Goal: Task Accomplishment & Management: Manage account settings

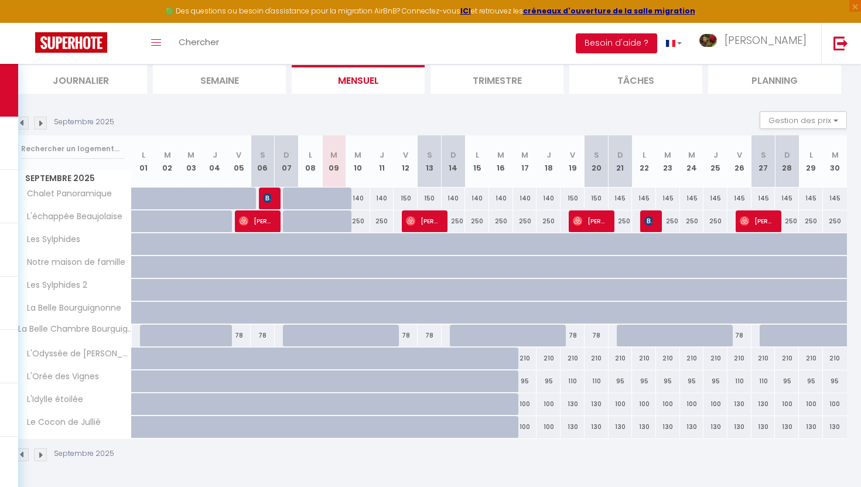
scroll to position [79, 0]
click at [42, 125] on img at bounding box center [40, 123] width 13 height 13
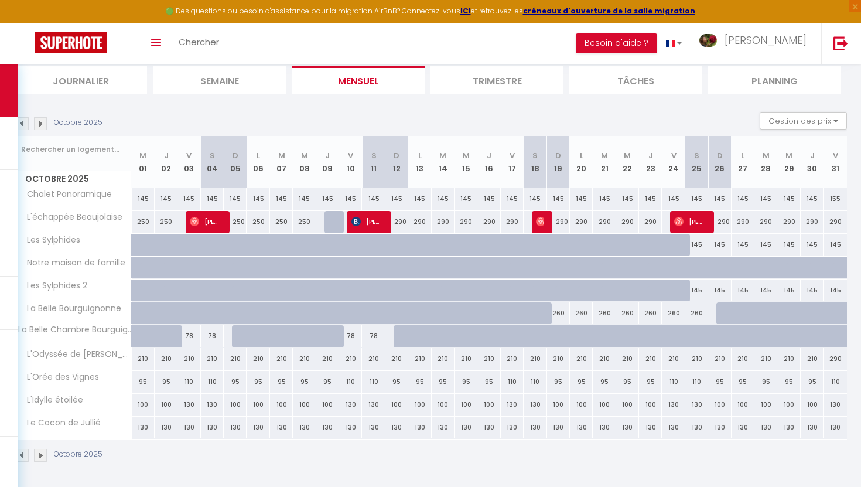
click at [396, 222] on div "290" at bounding box center [396, 222] width 23 height 22
type input "290"
type input "Dim 12 Octobre 2025"
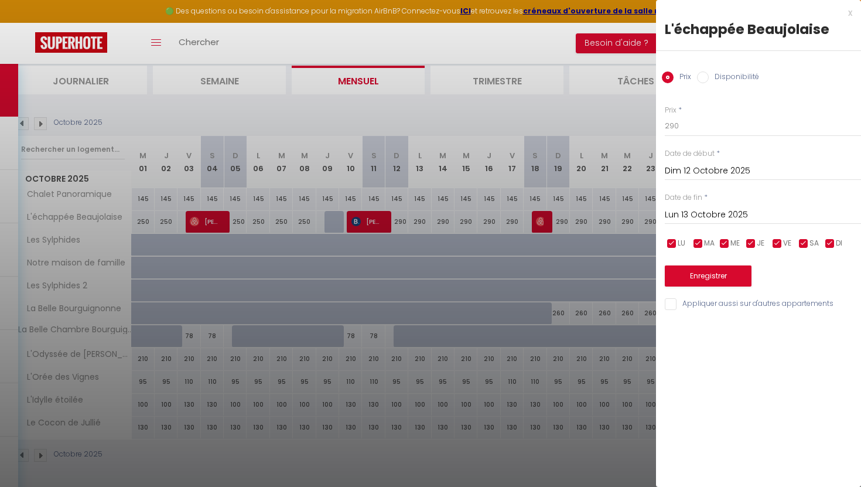
click at [749, 213] on input "Lun 13 Octobre 2025" at bounding box center [763, 214] width 196 height 15
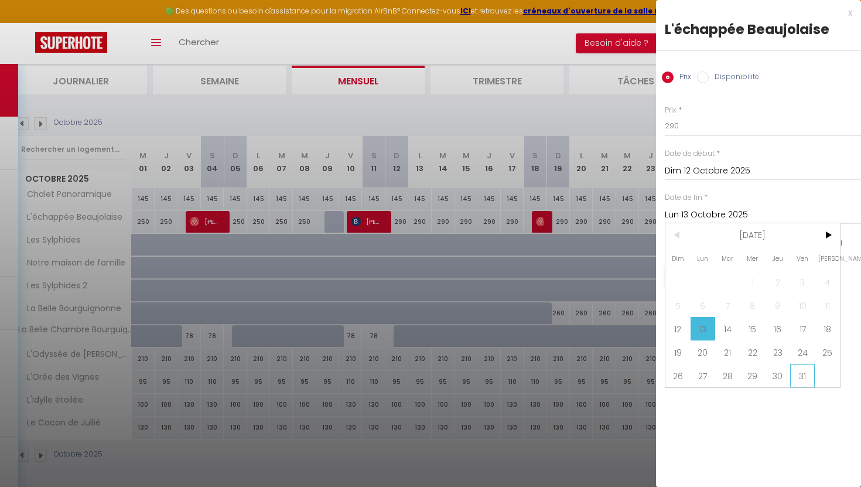
click at [799, 369] on span "31" at bounding box center [802, 375] width 25 height 23
type input "Ven 31 Octobre 2025"
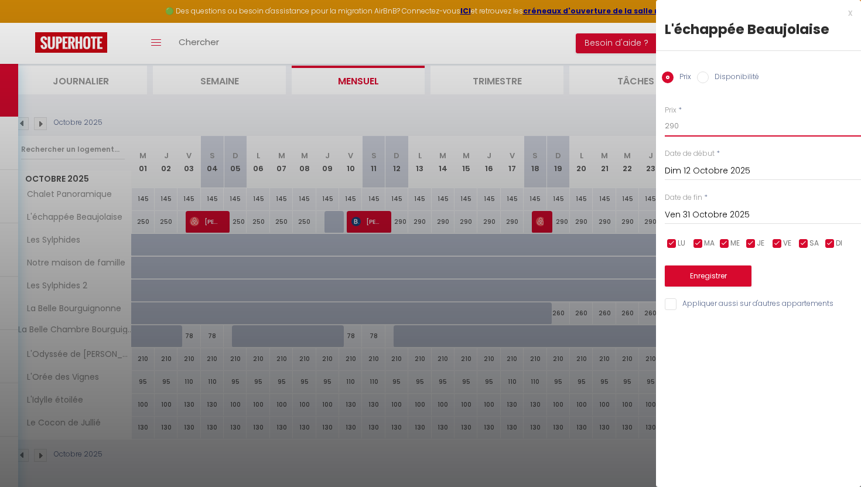
drag, startPoint x: 691, startPoint y: 125, endPoint x: 645, endPoint y: 121, distance: 46.4
click at [645, 121] on body "🟢 Des questions ou besoin d'assistance pour la migration AirBnB? Connectez-vous…" at bounding box center [430, 236] width 861 height 503
type input "250"
click at [690, 269] on button "Enregistrer" at bounding box center [708, 275] width 87 height 21
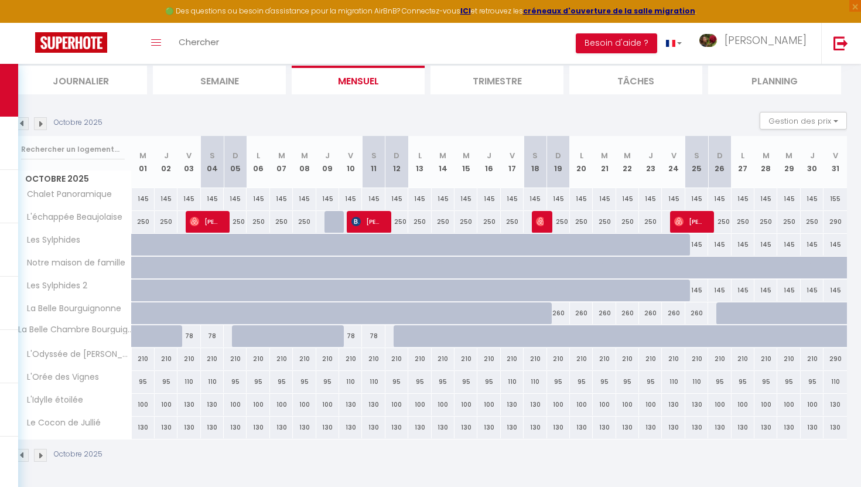
scroll to position [80, 0]
click at [22, 124] on img at bounding box center [22, 123] width 13 height 13
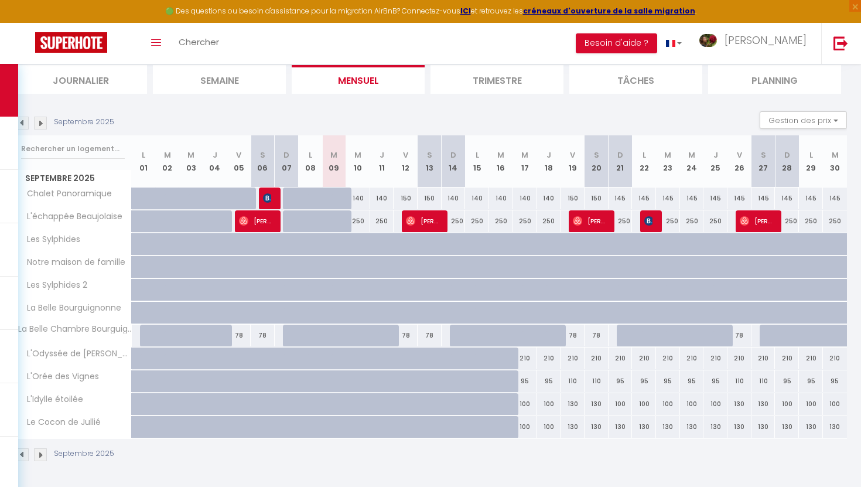
click at [362, 197] on div "140" at bounding box center [358, 198] width 24 height 22
type input "140"
type input "Mer 10 Septembre 2025"
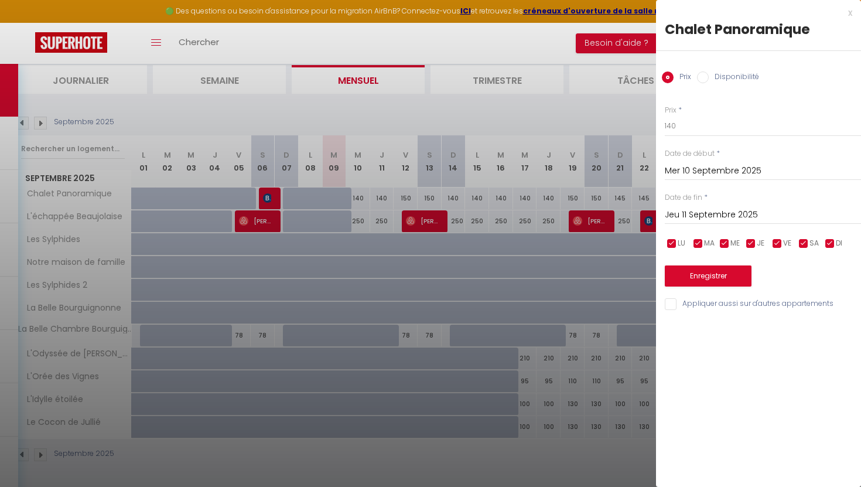
click at [740, 212] on input "Jeu 11 Septembre 2025" at bounding box center [763, 214] width 196 height 15
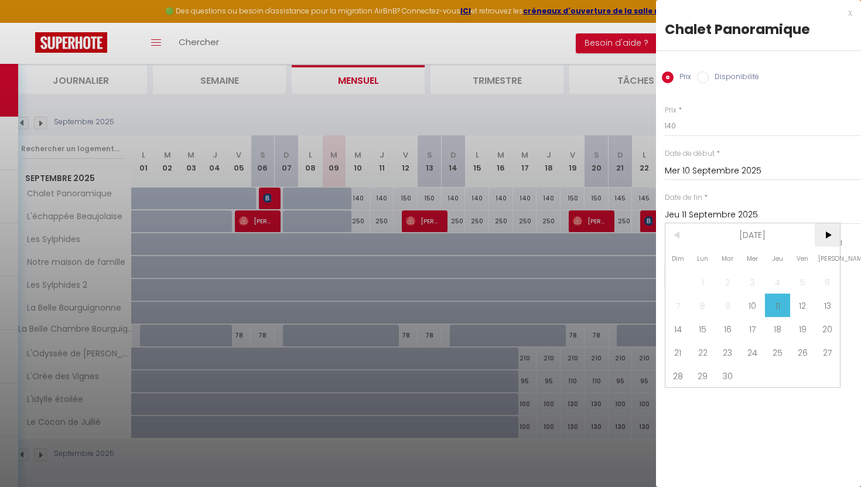
click at [824, 238] on span ">" at bounding box center [826, 234] width 25 height 23
click at [829, 232] on span ">" at bounding box center [826, 234] width 25 height 23
click at [669, 300] on span "2" at bounding box center [677, 304] width 25 height 23
type input "Dim 02 Novembre 2025"
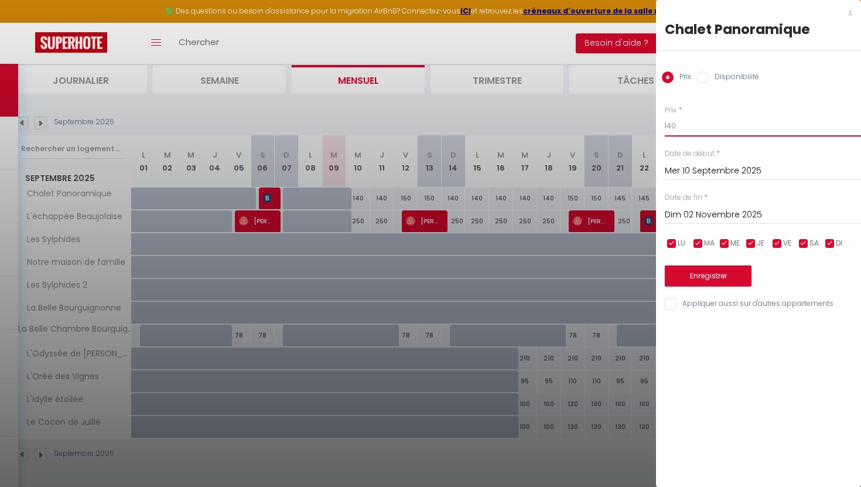
drag, startPoint x: 676, startPoint y: 124, endPoint x: 639, endPoint y: 123, distance: 36.3
click at [639, 123] on body "🟢 Des questions ou besoin d'assistance pour la migration AirBnB? Connectez-vous…" at bounding box center [430, 235] width 861 height 503
type input "130"
click at [696, 274] on button "Enregistrer" at bounding box center [708, 275] width 87 height 21
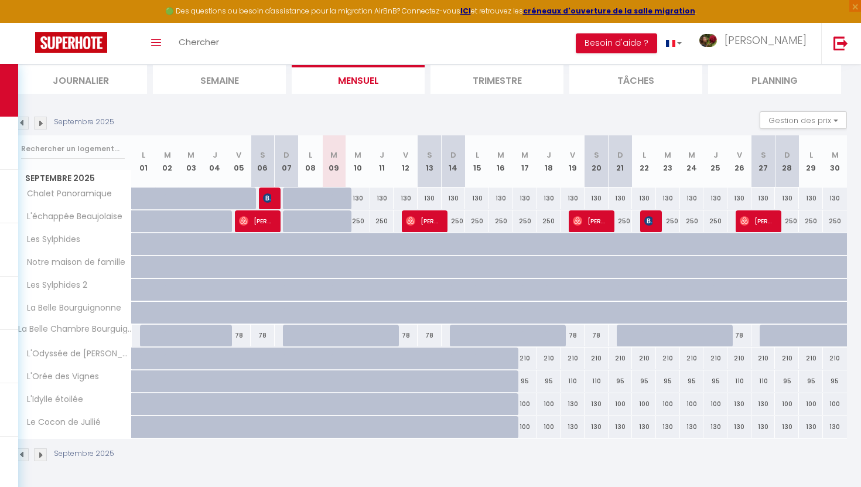
click at [39, 120] on img at bounding box center [40, 123] width 13 height 13
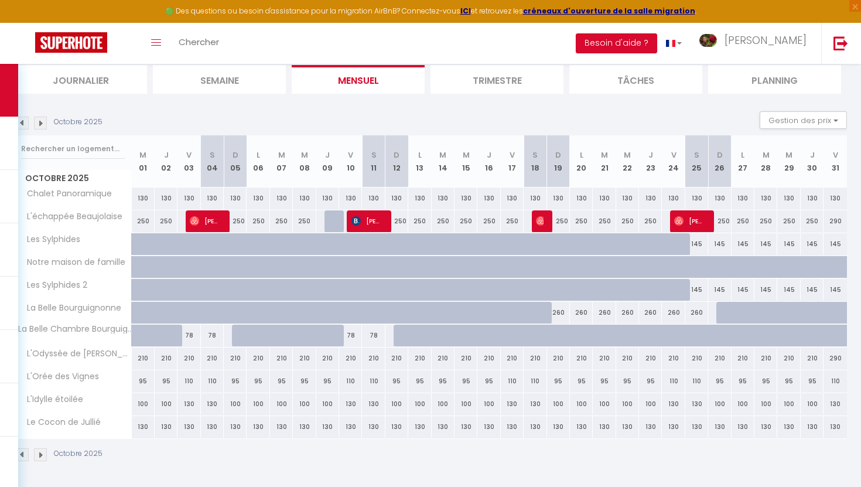
click at [39, 120] on img at bounding box center [40, 123] width 13 height 13
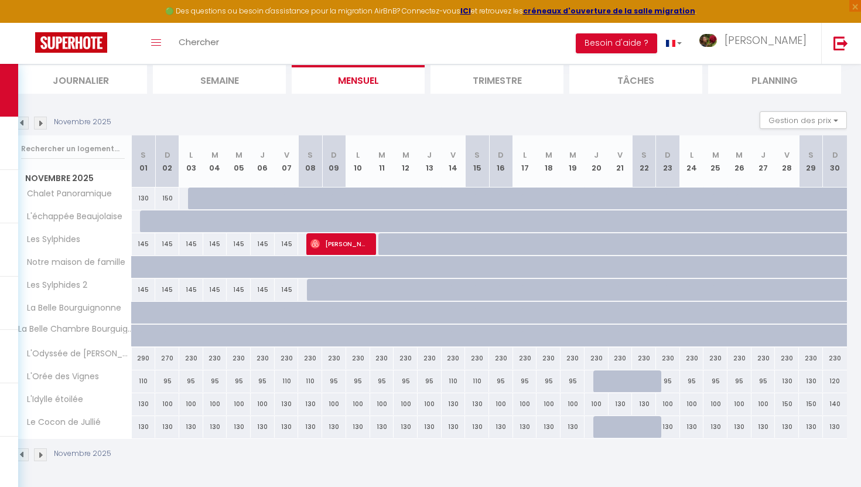
click at [22, 121] on img at bounding box center [22, 123] width 13 height 13
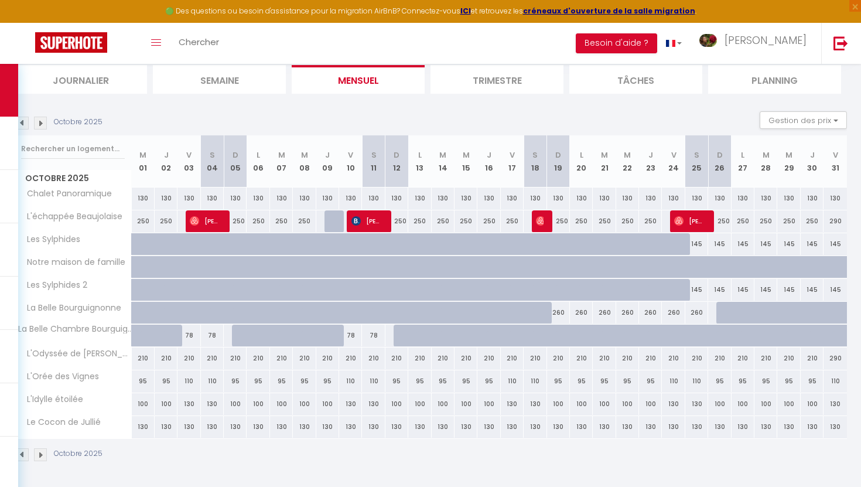
click at [36, 122] on img at bounding box center [40, 123] width 13 height 13
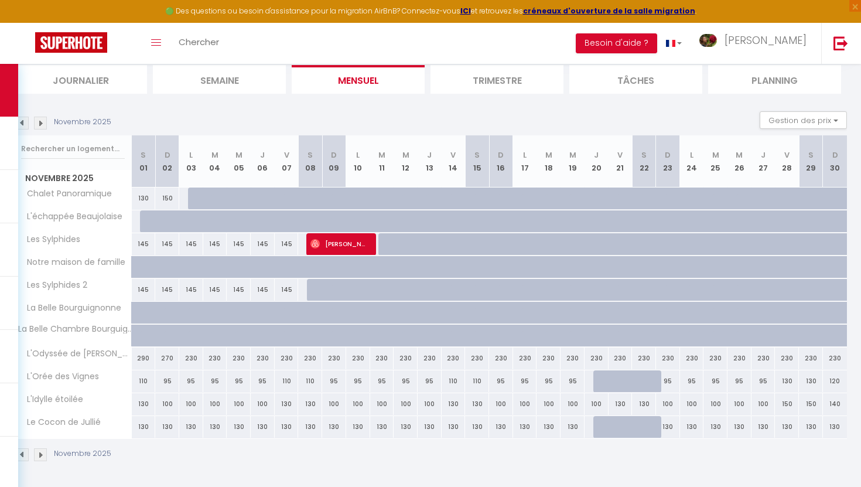
click at [24, 122] on img at bounding box center [22, 123] width 13 height 13
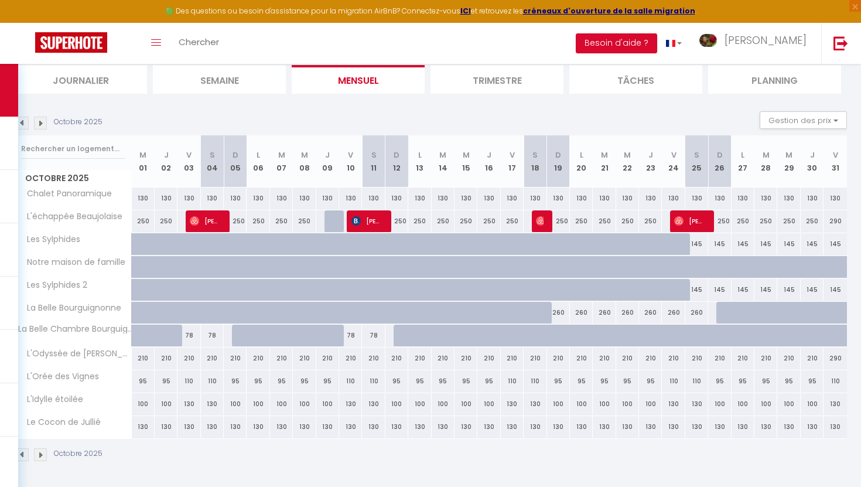
click at [834, 363] on div "290" at bounding box center [834, 358] width 23 height 22
type input "290"
type input "Ven 31 Octobre 2025"
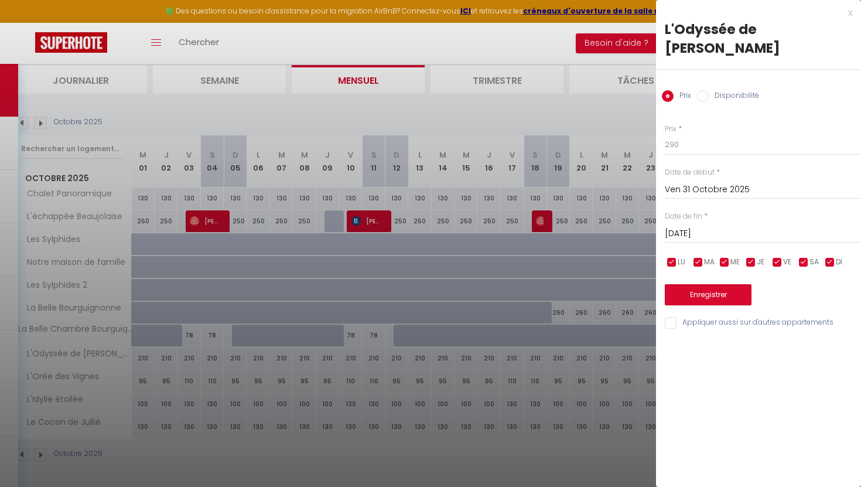
click at [718, 226] on input "[DATE]" at bounding box center [763, 233] width 196 height 15
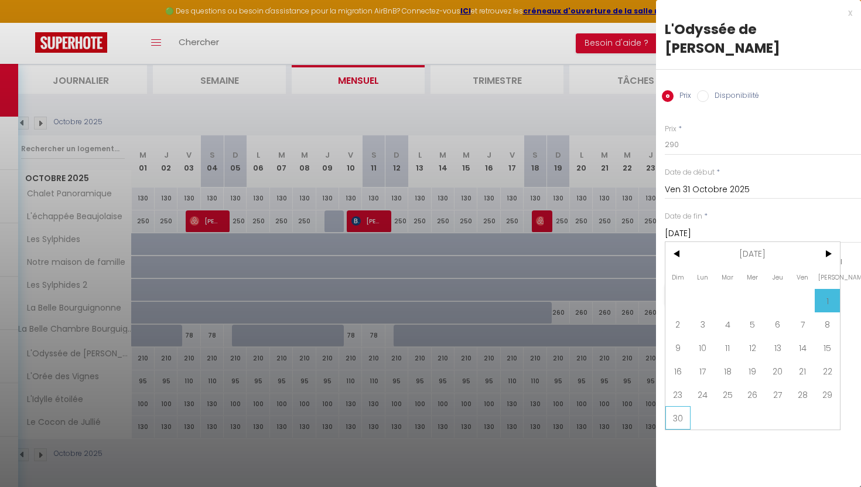
click at [674, 406] on span "30" at bounding box center [677, 417] width 25 height 23
type input "Dim 30 Novembre 2025"
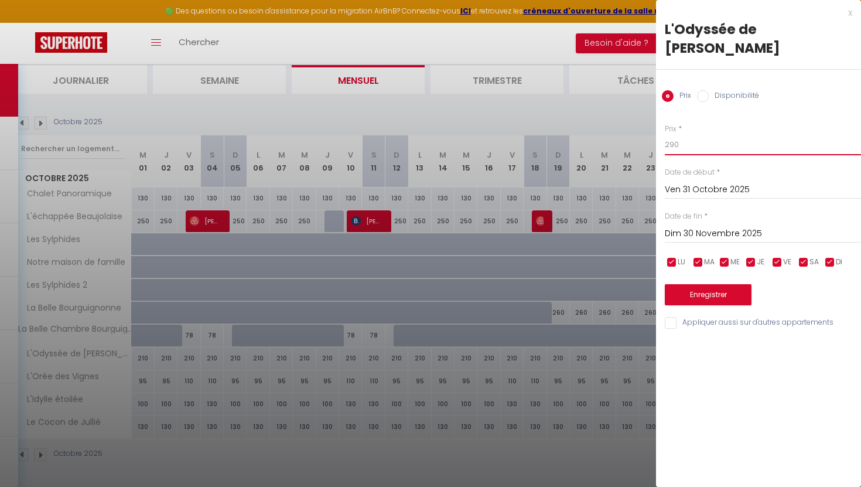
drag, startPoint x: 681, startPoint y: 130, endPoint x: 638, endPoint y: 126, distance: 42.9
click at [638, 126] on body "🟢 Des questions ou besoin d'assistance pour la migration AirBnB? Connectez-vous…" at bounding box center [430, 235] width 861 height 503
type input "210"
click at [721, 284] on button "Enregistrer" at bounding box center [708, 294] width 87 height 21
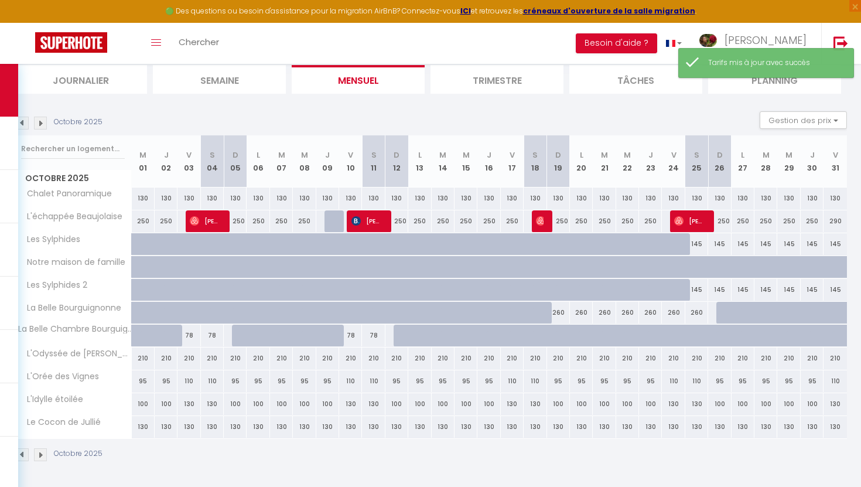
click at [45, 128] on img at bounding box center [40, 123] width 13 height 13
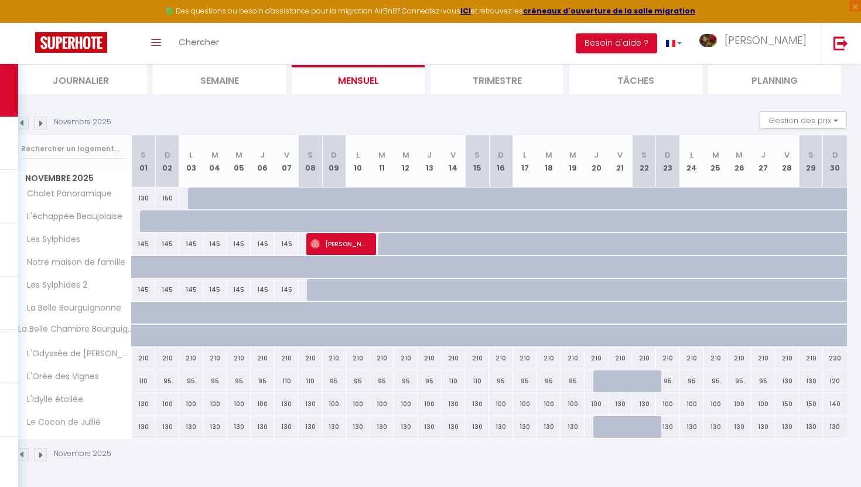
click at [830, 360] on div "230" at bounding box center [835, 358] width 24 height 22
type input "230"
type input "Dim 30 Novembre 2025"
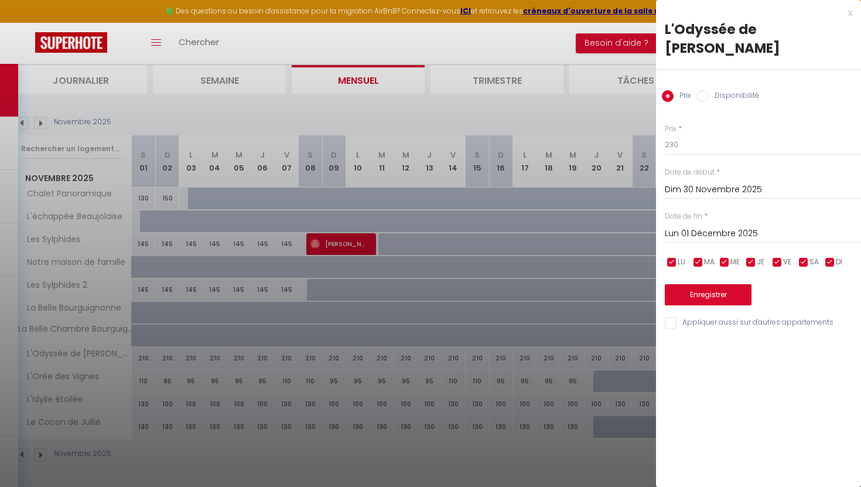
click at [713, 226] on input "Lun 01 Décembre 2025" at bounding box center [763, 233] width 196 height 15
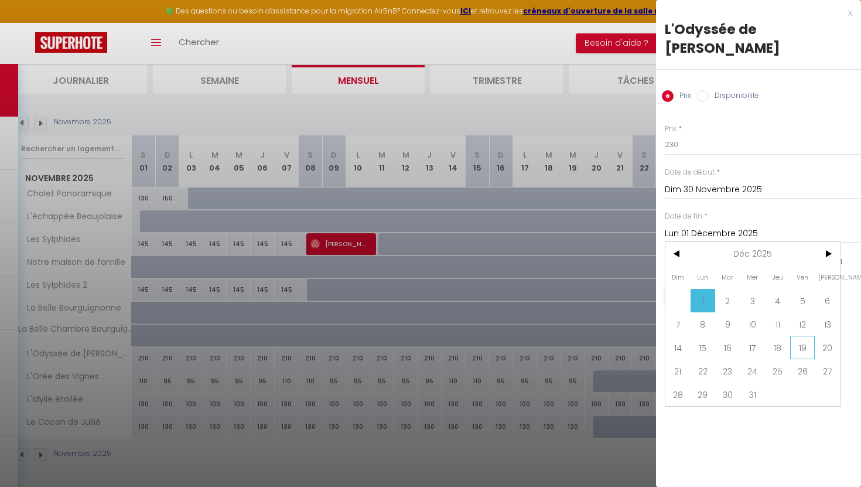
click at [790, 335] on span "19" at bounding box center [802, 346] width 25 height 23
type input "Ven 19 Décembre 2025"
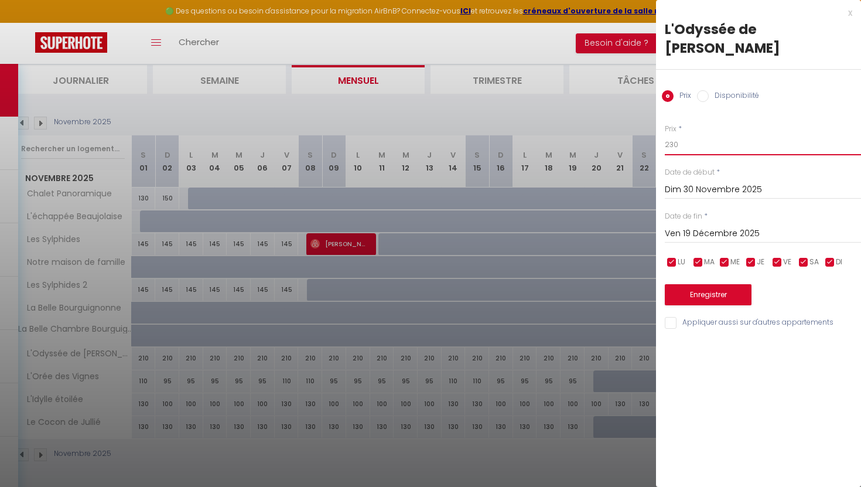
drag, startPoint x: 683, startPoint y: 126, endPoint x: 645, endPoint y: 126, distance: 37.5
click at [645, 126] on body "🟢 Des questions ou besoin d'assistance pour la migration AirBnB? Connectez-vous…" at bounding box center [430, 235] width 861 height 503
type input "210"
click at [733, 284] on button "Enregistrer" at bounding box center [708, 294] width 87 height 21
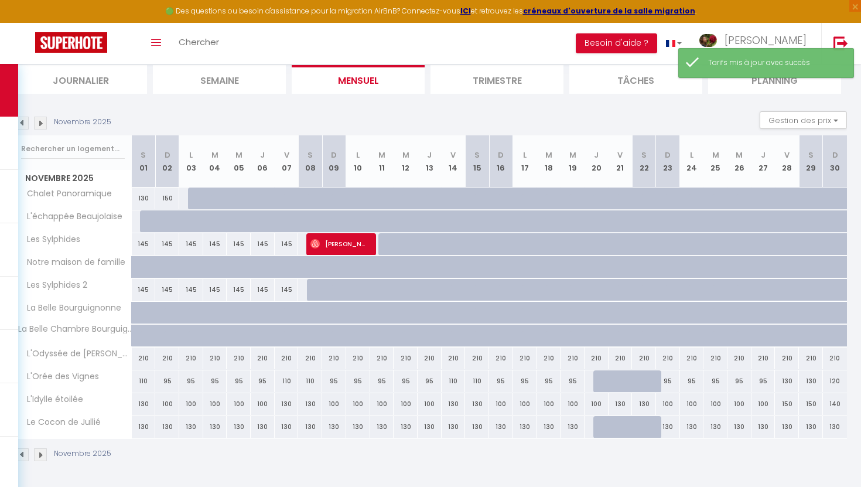
click at [48, 118] on div "Novembre 2025" at bounding box center [64, 123] width 101 height 13
click at [46, 119] on img at bounding box center [40, 123] width 13 height 13
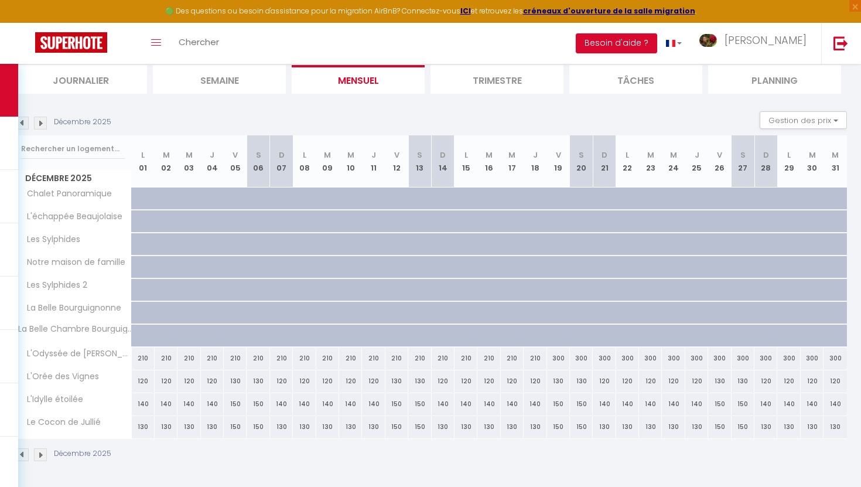
click at [560, 361] on div "300" at bounding box center [558, 358] width 23 height 22
type input "300"
type input "Ven 19 Décembre 2025"
type input "[DATE]"
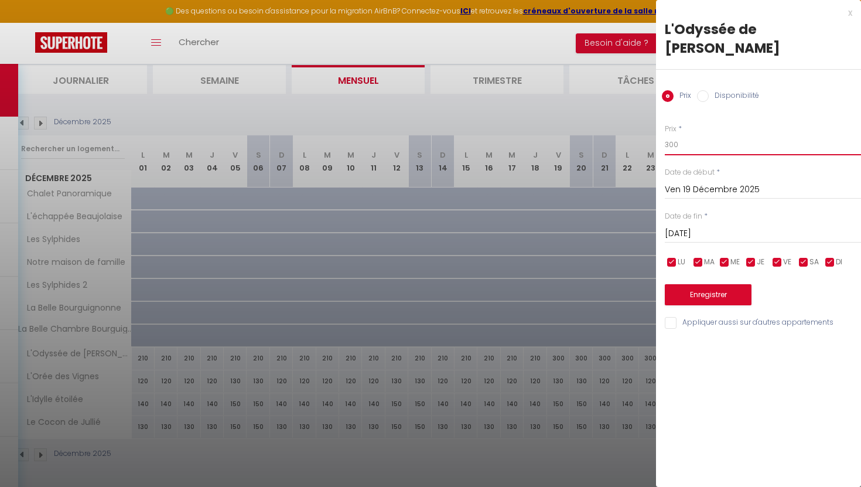
click at [698, 134] on input "300" at bounding box center [763, 144] width 196 height 21
drag, startPoint x: 702, startPoint y: 128, endPoint x: 652, endPoint y: 127, distance: 50.4
click at [652, 127] on body "🟢 Des questions ou besoin d'assistance pour la migration AirBnB? Connectez-vous…" at bounding box center [430, 235] width 861 height 503
type input "250"
click at [731, 226] on input "[DATE]" at bounding box center [763, 233] width 196 height 15
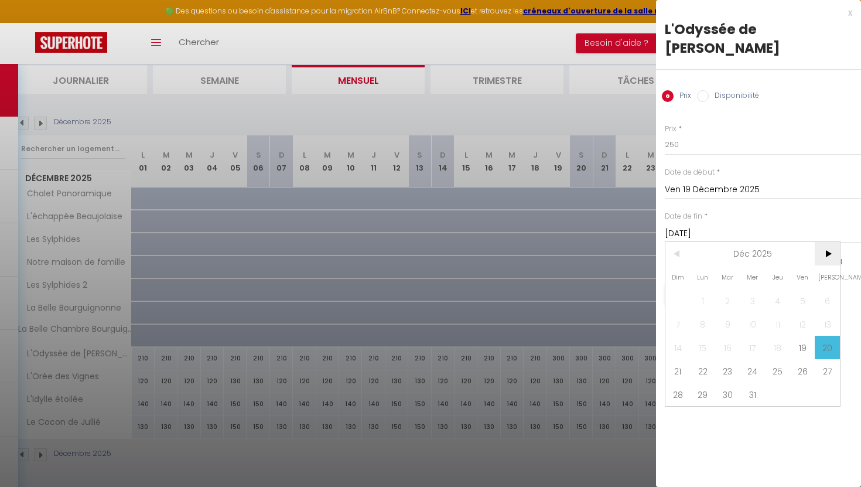
click at [825, 242] on span ">" at bounding box center [826, 253] width 25 height 23
click at [684, 312] on span "4" at bounding box center [677, 323] width 25 height 23
type input "Dim 04 Janvier 2026"
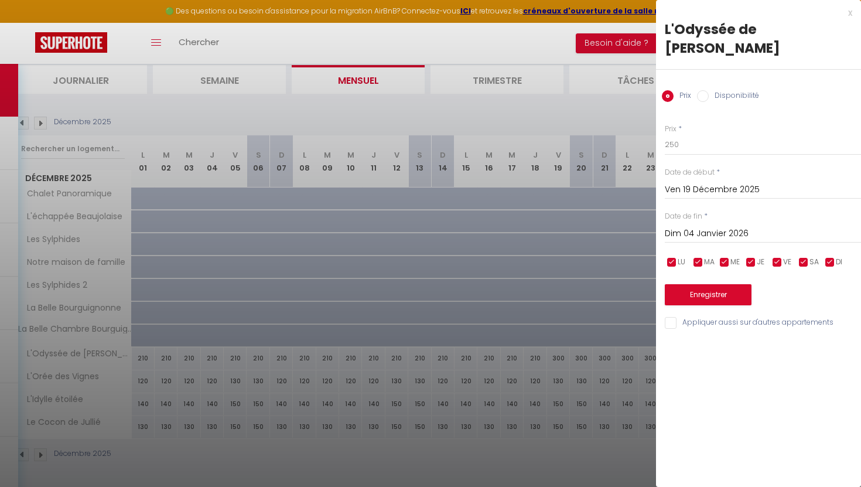
click at [707, 269] on div "Enregistrer" at bounding box center [763, 287] width 196 height 36
click at [707, 284] on button "Enregistrer" at bounding box center [708, 294] width 87 height 21
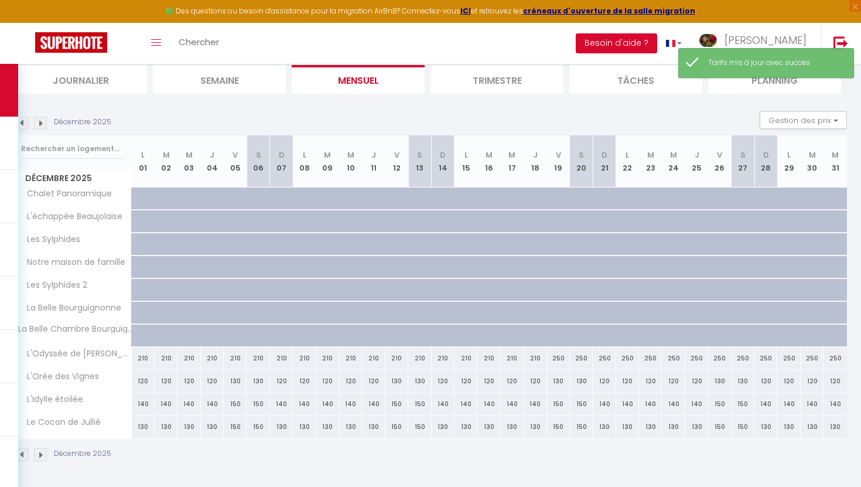
click at [45, 126] on img at bounding box center [40, 123] width 13 height 13
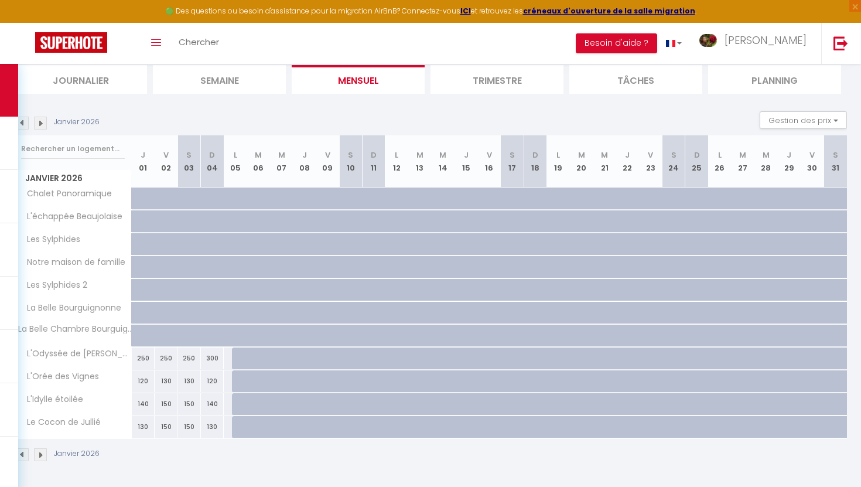
click at [43, 121] on img at bounding box center [40, 123] width 13 height 13
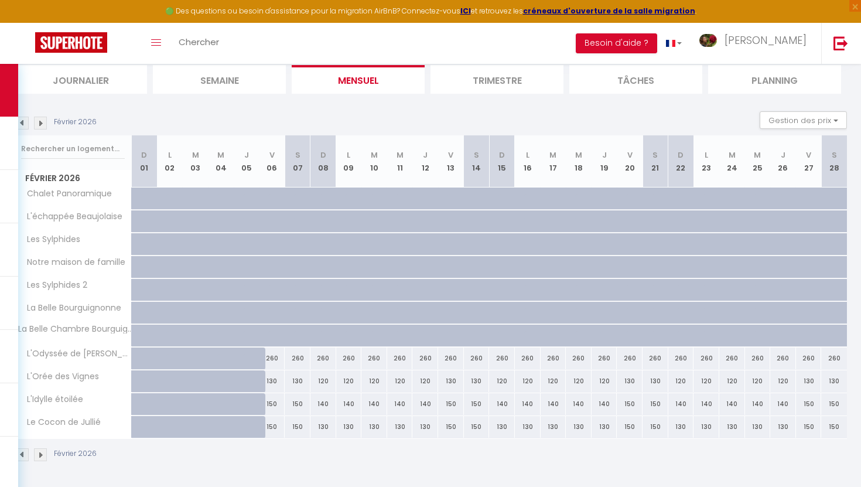
click at [29, 122] on div "Février 2026" at bounding box center [57, 123] width 86 height 13
click at [27, 121] on img at bounding box center [22, 123] width 13 height 13
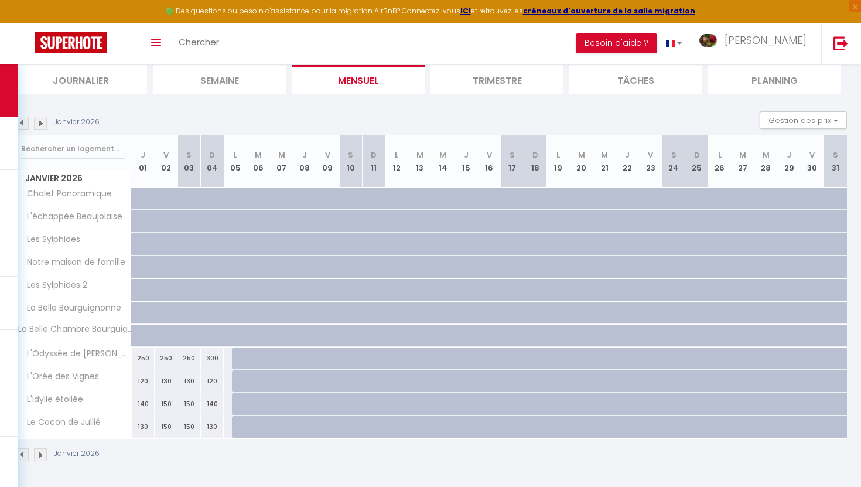
click at [23, 119] on img at bounding box center [22, 123] width 13 height 13
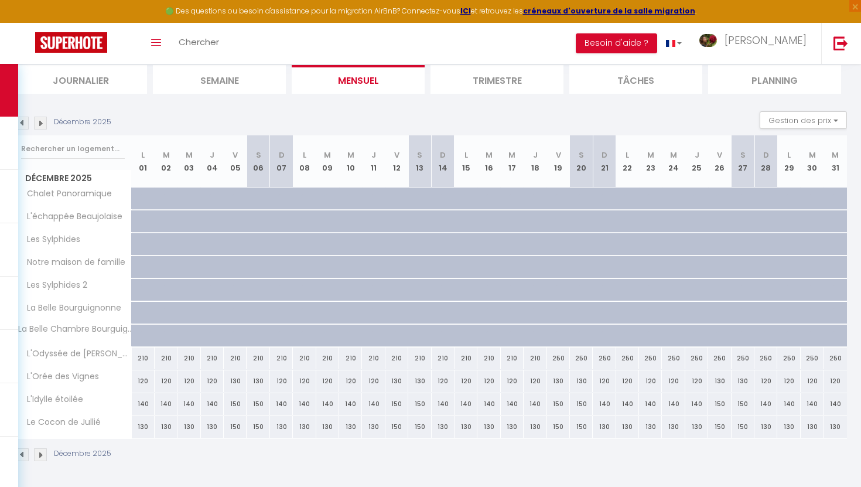
click at [23, 119] on img at bounding box center [22, 123] width 13 height 13
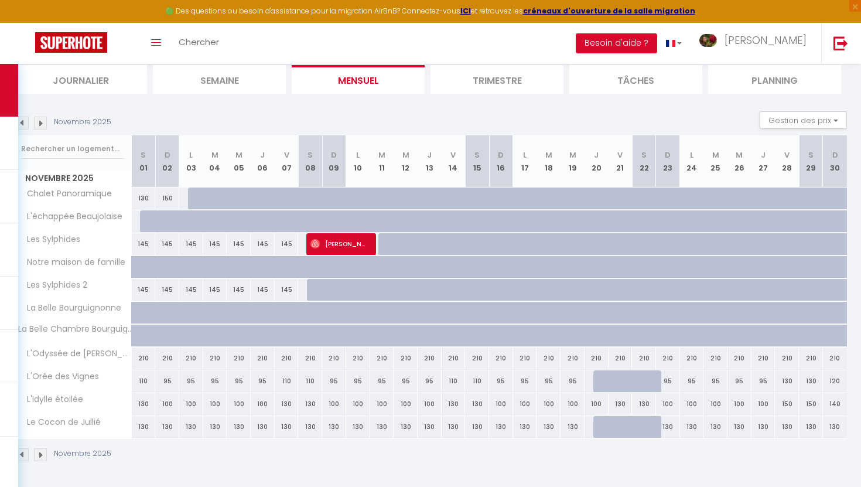
click at [168, 380] on div "95" at bounding box center [167, 381] width 24 height 22
type input "95"
type input "Dim 02 Novembre 2025"
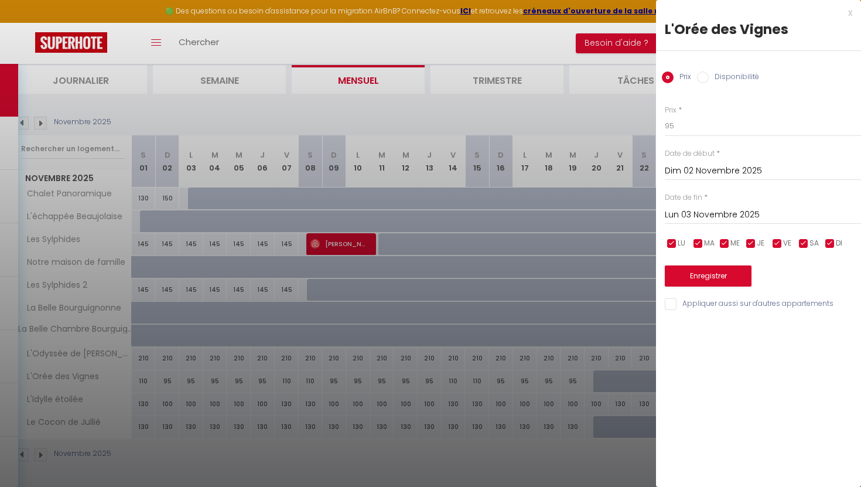
click at [701, 208] on input "Lun 03 Novembre 2025" at bounding box center [763, 214] width 196 height 15
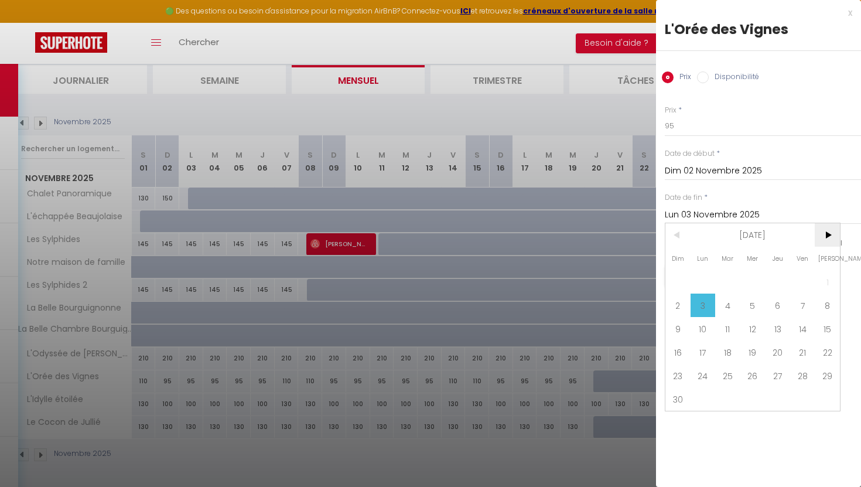
click at [826, 230] on span ">" at bounding box center [826, 234] width 25 height 23
click at [709, 302] on span "5" at bounding box center [702, 304] width 25 height 23
type input "Lun 05 Janvier 2026"
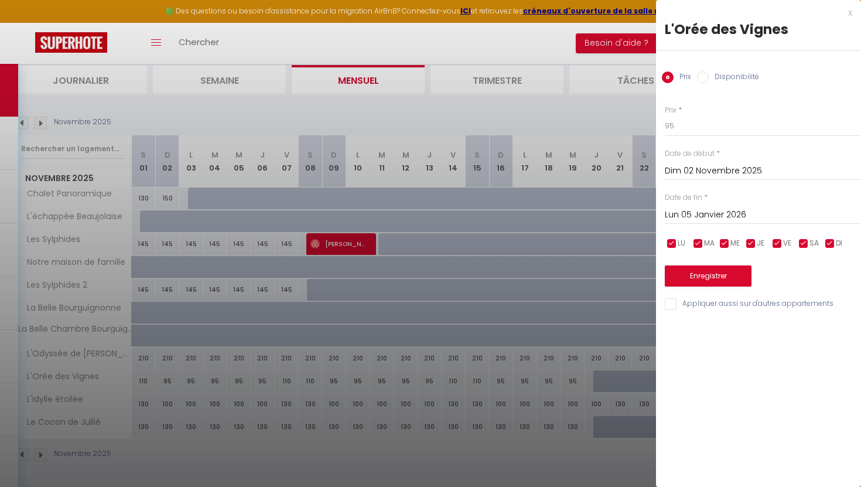
click at [778, 244] on input "checkbox" at bounding box center [777, 244] width 12 height 12
checkbox input "false"
click at [806, 244] on input "checkbox" at bounding box center [803, 244] width 12 height 12
checkbox input "false"
click at [731, 275] on button "Enregistrer" at bounding box center [708, 275] width 87 height 21
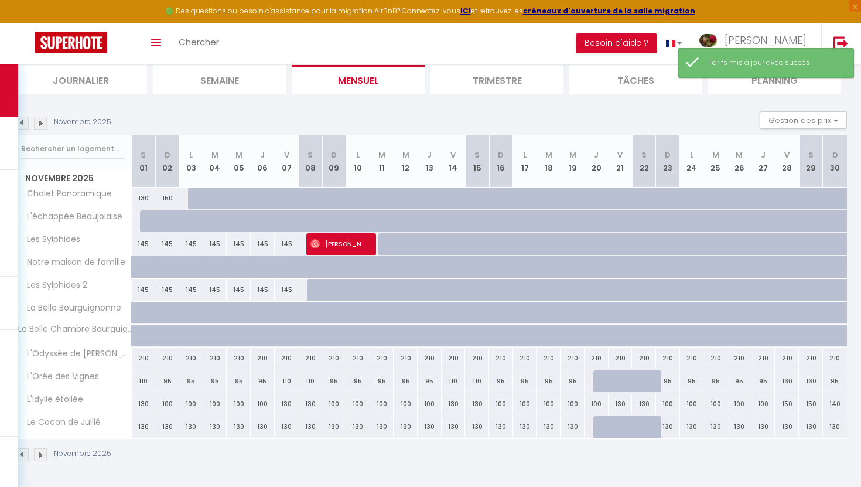
click at [289, 378] on div "110" at bounding box center [287, 381] width 24 height 22
type input "110"
type input "Ven 07 Novembre 2025"
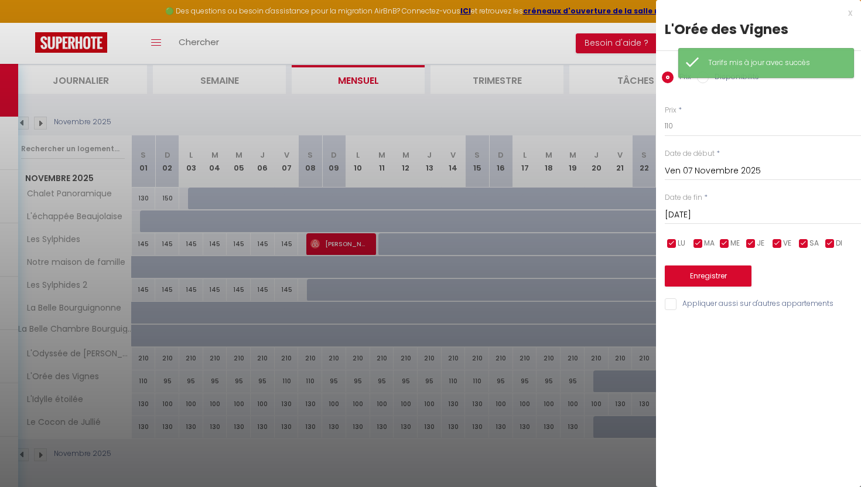
click at [715, 219] on input "[DATE]" at bounding box center [763, 214] width 196 height 15
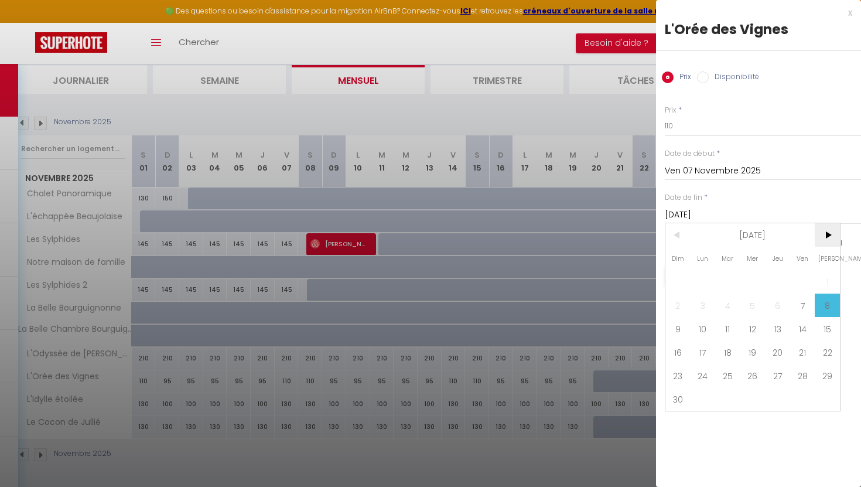
click at [831, 234] on span ">" at bounding box center [826, 234] width 25 height 23
click at [699, 309] on span "5" at bounding box center [702, 304] width 25 height 23
type input "Lun 05 Janvier 2026"
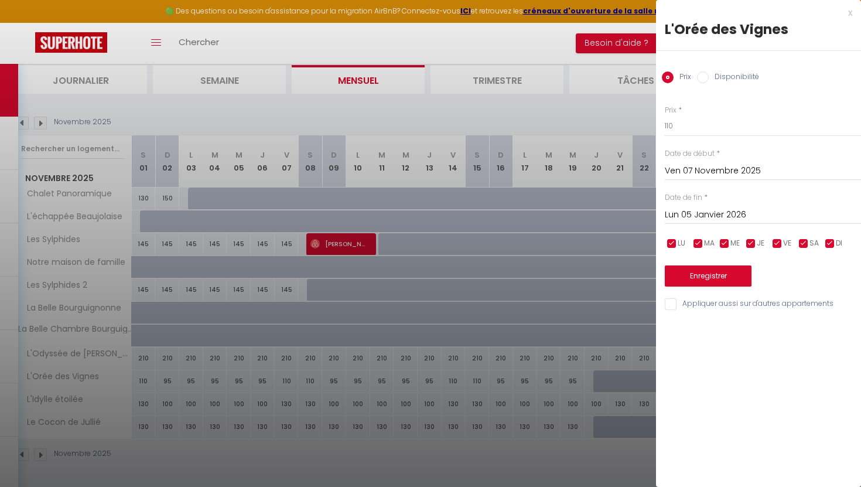
click at [675, 242] on input "checkbox" at bounding box center [672, 244] width 12 height 12
checkbox input "false"
click at [693, 242] on input "checkbox" at bounding box center [698, 244] width 12 height 12
checkbox input "false"
click at [732, 242] on span "ME" at bounding box center [734, 243] width 9 height 11
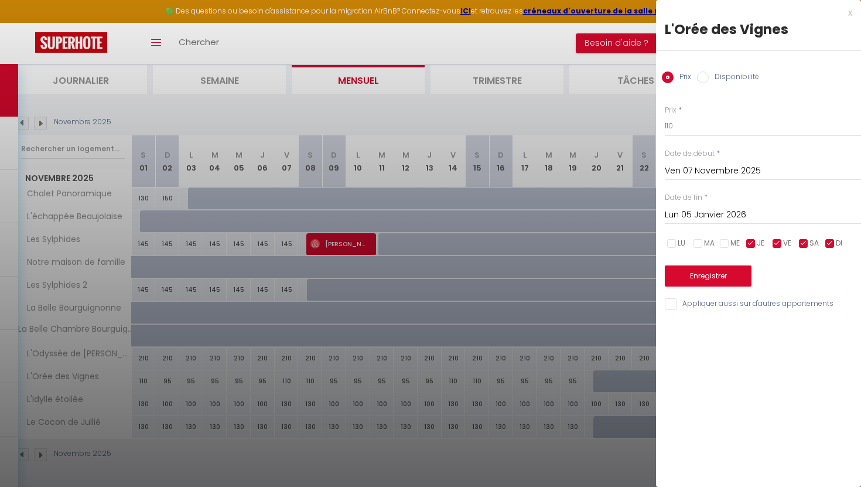
checkbox input "false"
click at [747, 246] on input "checkbox" at bounding box center [751, 244] width 12 height 12
checkbox input "false"
click at [833, 239] on input "checkbox" at bounding box center [830, 244] width 12 height 12
checkbox input "false"
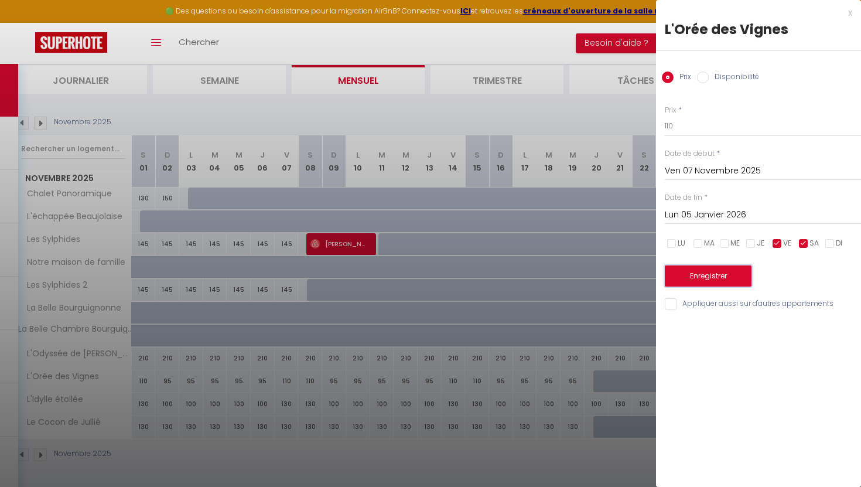
click at [718, 280] on button "Enregistrer" at bounding box center [708, 275] width 87 height 21
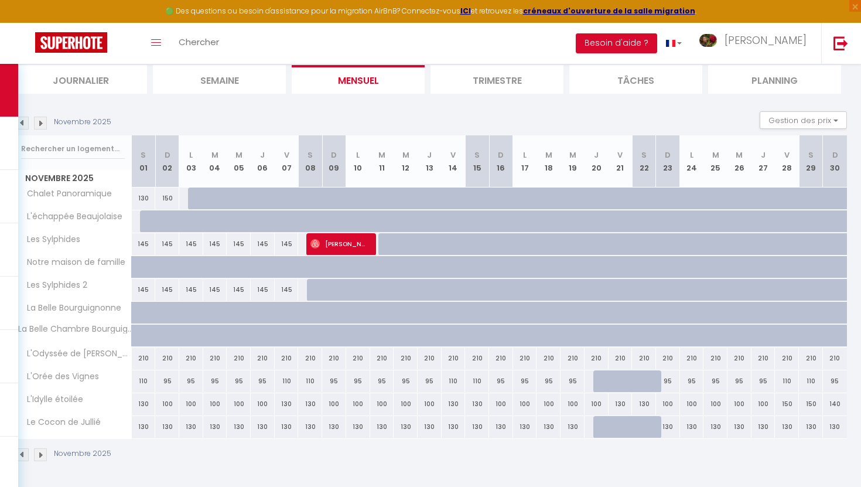
click at [169, 406] on div "100" at bounding box center [167, 404] width 24 height 22
type input "100"
type input "Dim 02 Novembre 2025"
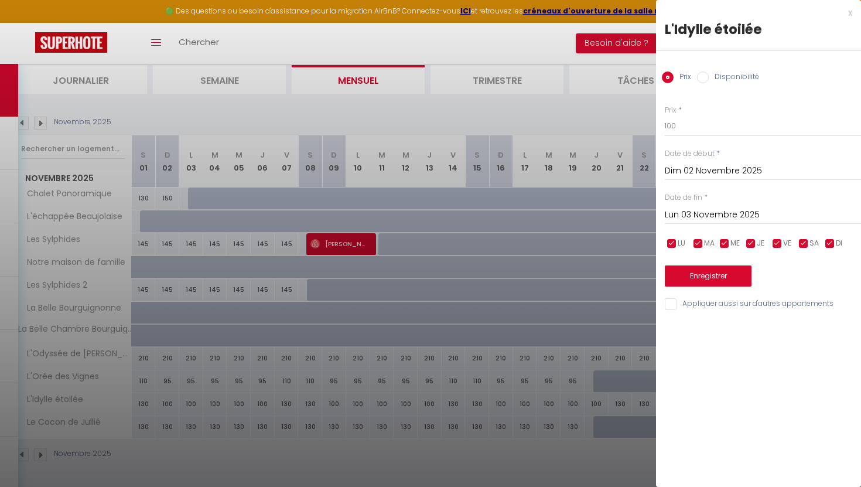
click at [724, 210] on input "Lun 03 Novembre 2025" at bounding box center [763, 214] width 196 height 15
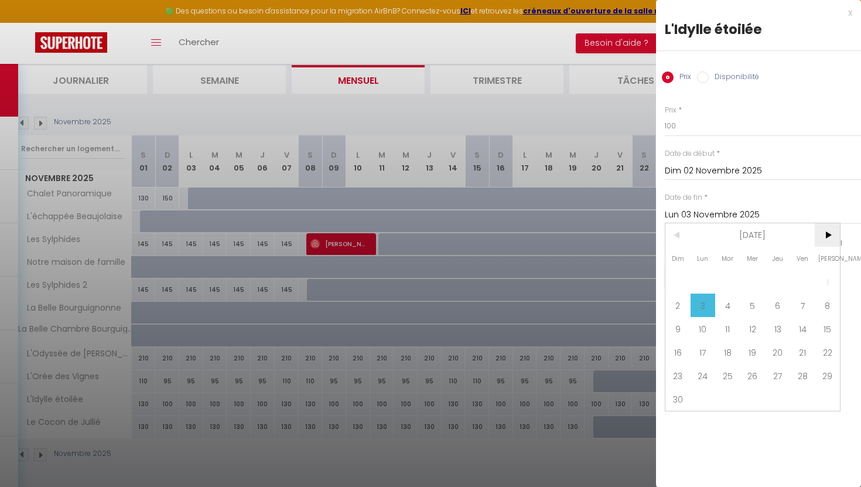
click at [830, 231] on span ">" at bounding box center [826, 234] width 25 height 23
click at [673, 232] on span "<" at bounding box center [677, 234] width 25 height 23
click at [711, 303] on span "5" at bounding box center [702, 304] width 25 height 23
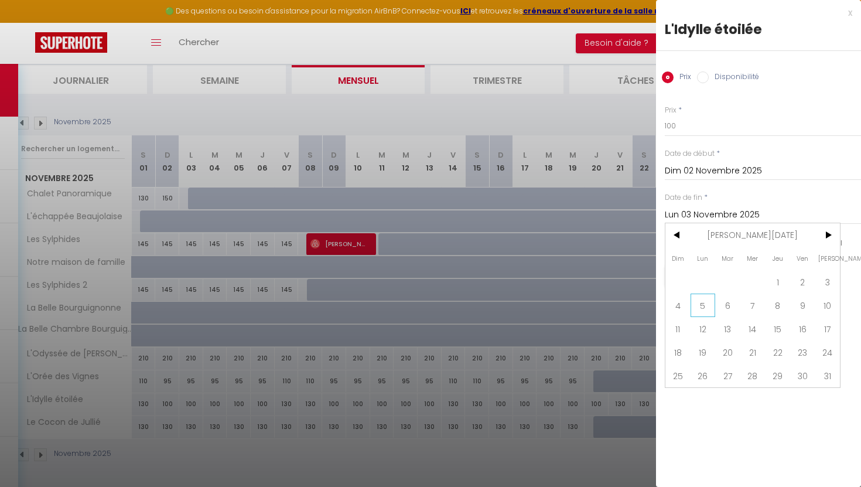
type input "Lun 05 Janvier 2026"
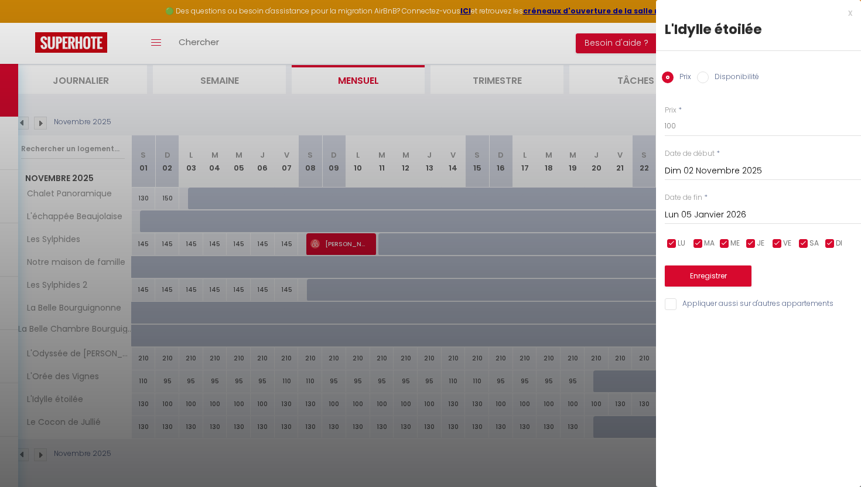
click at [778, 246] on input "checkbox" at bounding box center [777, 244] width 12 height 12
checkbox input "false"
click at [804, 246] on input "checkbox" at bounding box center [803, 244] width 12 height 12
checkbox input "false"
click at [705, 275] on button "Enregistrer" at bounding box center [708, 275] width 87 height 21
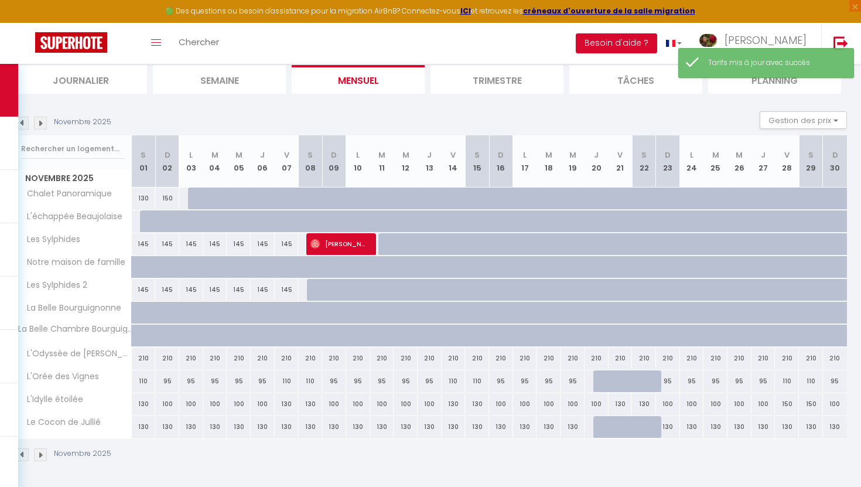
click at [289, 404] on div "130" at bounding box center [287, 404] width 24 height 22
type input "130"
type input "Ven 07 Novembre 2025"
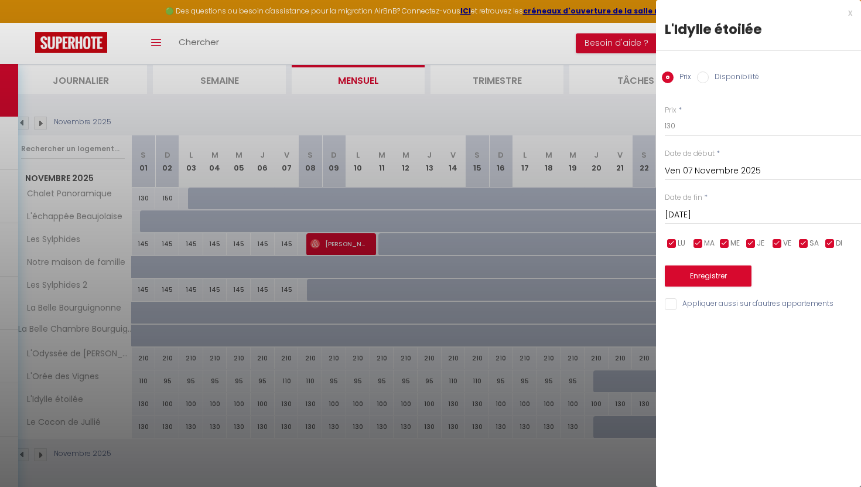
click at [748, 213] on input "[DATE]" at bounding box center [763, 214] width 196 height 15
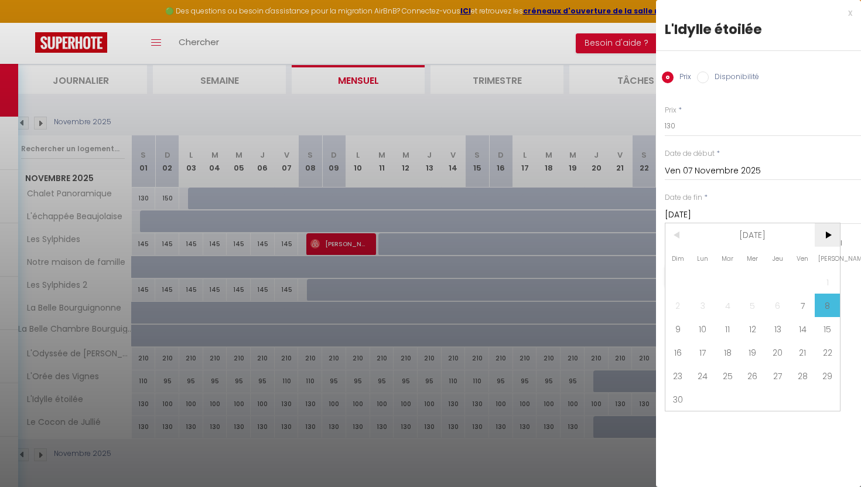
click at [828, 231] on span ">" at bounding box center [826, 234] width 25 height 23
click at [702, 297] on span "5" at bounding box center [702, 304] width 25 height 23
type input "Lun 05 Janvier 2026"
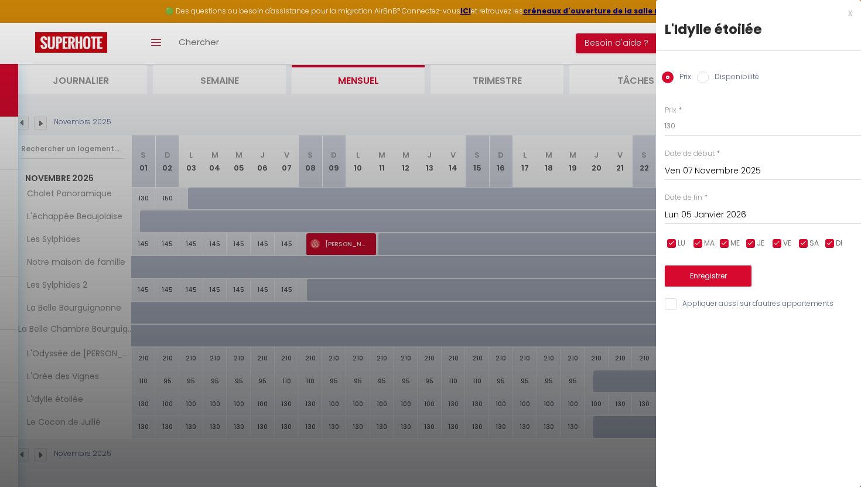
click at [666, 243] on input "checkbox" at bounding box center [672, 244] width 12 height 12
checkbox input "false"
click at [691, 245] on div "LU MA ME JE VE SA DI" at bounding box center [762, 243] width 211 height 15
click at [694, 245] on input "checkbox" at bounding box center [698, 244] width 12 height 12
checkbox input "false"
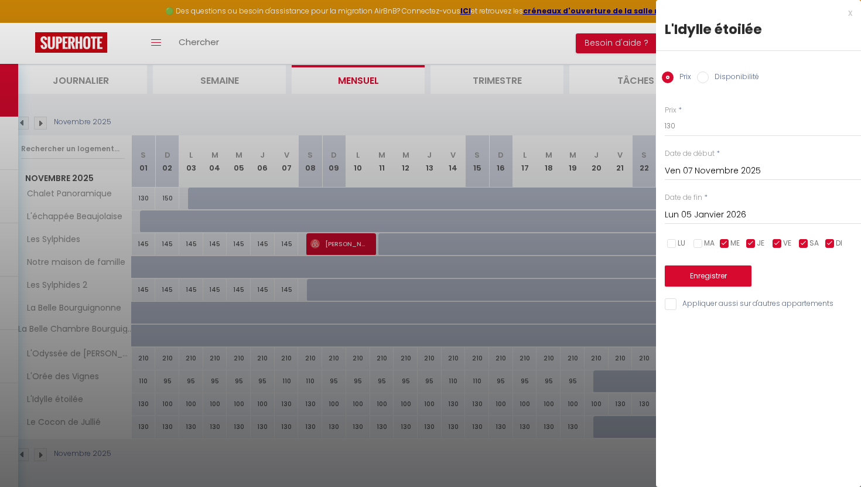
click at [725, 240] on input "checkbox" at bounding box center [724, 244] width 12 height 12
checkbox input "false"
click at [741, 241] on div "LU MA ME JE VE SA DI" at bounding box center [762, 243] width 211 height 15
click at [824, 243] on input "checkbox" at bounding box center [830, 244] width 12 height 12
checkbox input "false"
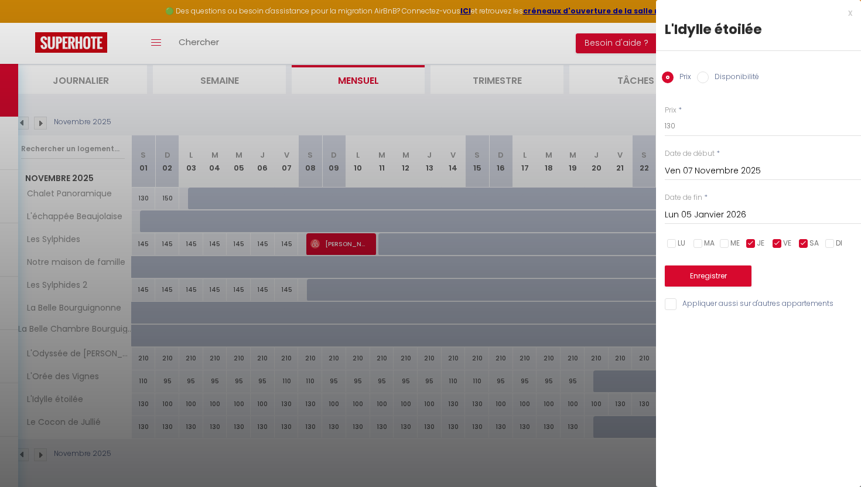
click at [751, 241] on input "checkbox" at bounding box center [751, 244] width 12 height 12
checkbox input "false"
click at [723, 273] on button "Enregistrer" at bounding box center [708, 275] width 87 height 21
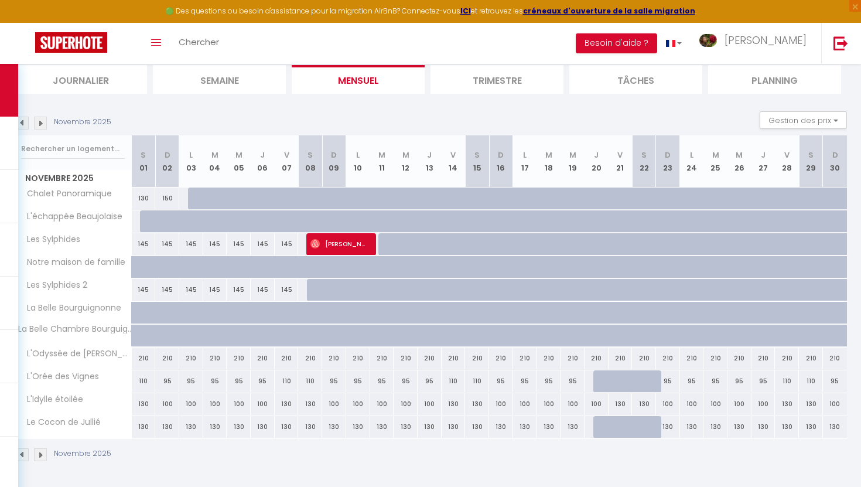
click at [25, 125] on img at bounding box center [22, 123] width 13 height 13
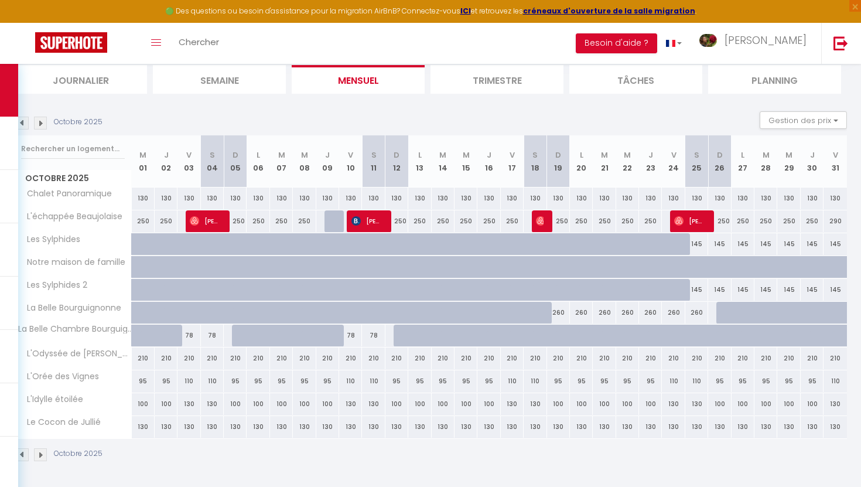
click at [27, 122] on img at bounding box center [22, 123] width 13 height 13
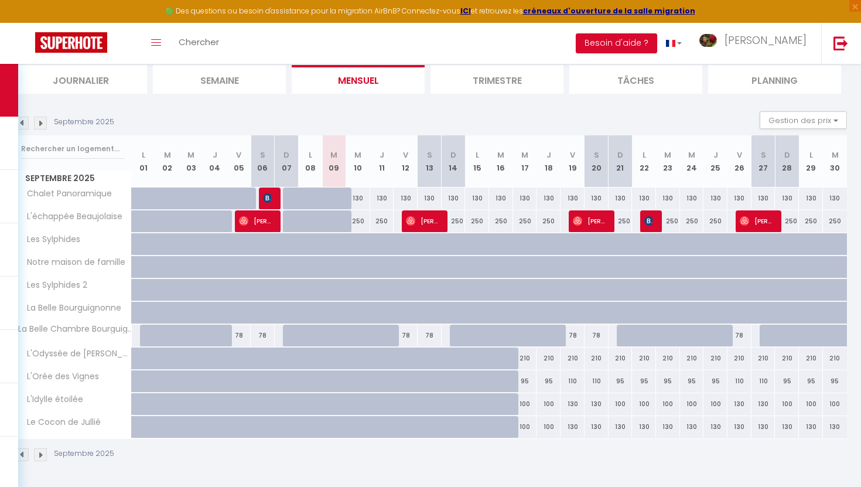
click at [522, 428] on div "100" at bounding box center [525, 427] width 24 height 22
type input "100"
type input "Mer 17 Septembre 2025"
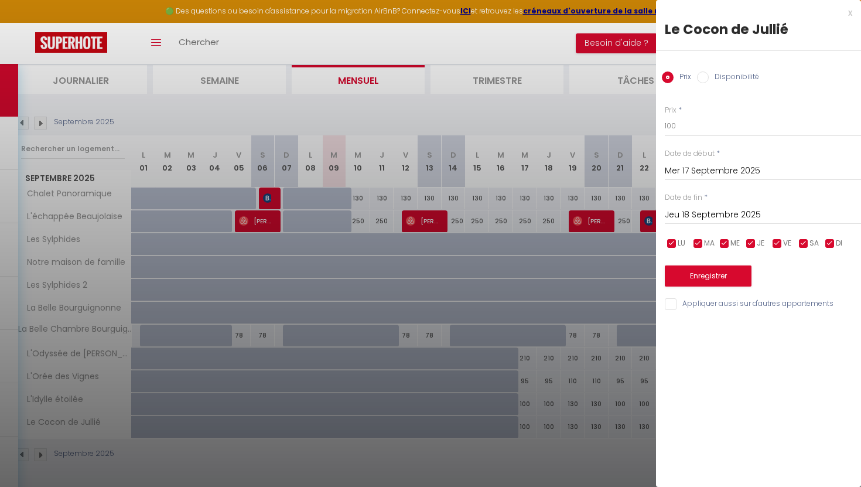
click at [703, 219] on input "Jeu 18 Septembre 2025" at bounding box center [763, 214] width 196 height 15
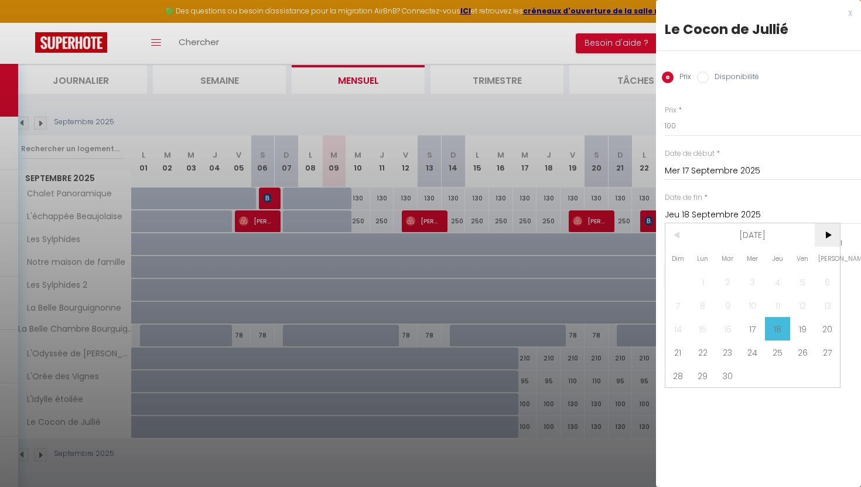
click at [830, 238] on span ">" at bounding box center [826, 234] width 25 height 23
click at [706, 302] on span "5" at bounding box center [702, 304] width 25 height 23
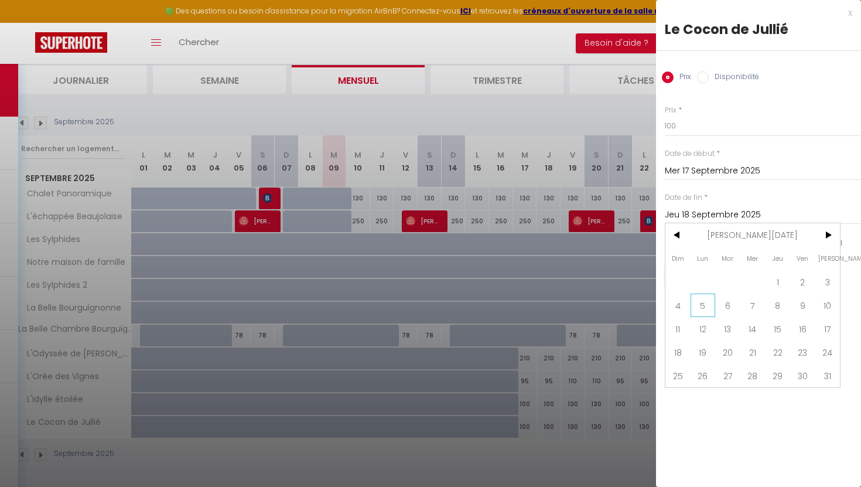
type input "Lun 05 Janvier 2026"
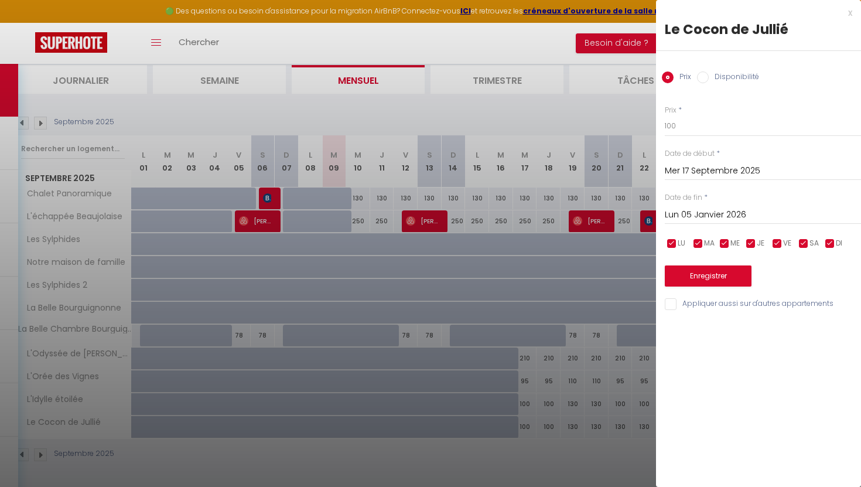
click at [778, 245] on input "checkbox" at bounding box center [777, 244] width 12 height 12
checkbox input "false"
click at [802, 244] on input "checkbox" at bounding box center [803, 244] width 12 height 12
checkbox input "false"
click at [741, 269] on button "Enregistrer" at bounding box center [708, 275] width 87 height 21
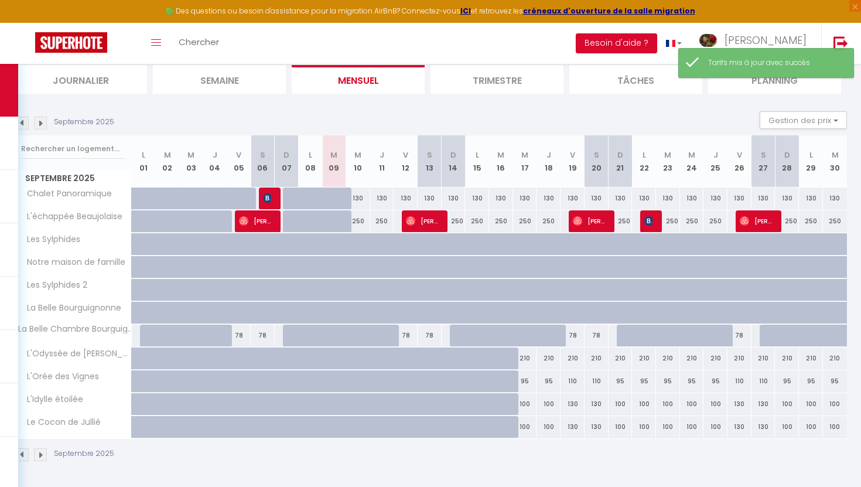
click at [573, 427] on div "130" at bounding box center [572, 427] width 24 height 22
type input "130"
type input "Ven 19 Septembre 2025"
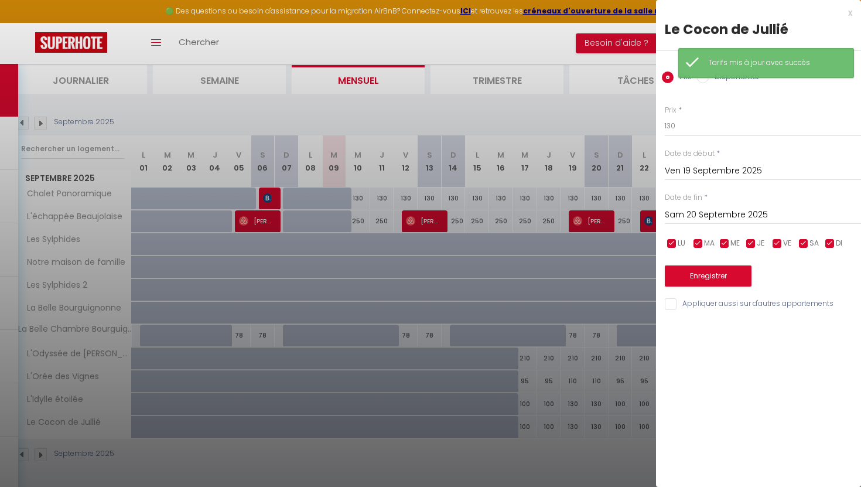
click at [686, 212] on input "Sam 20 Septembre 2025" at bounding box center [763, 214] width 196 height 15
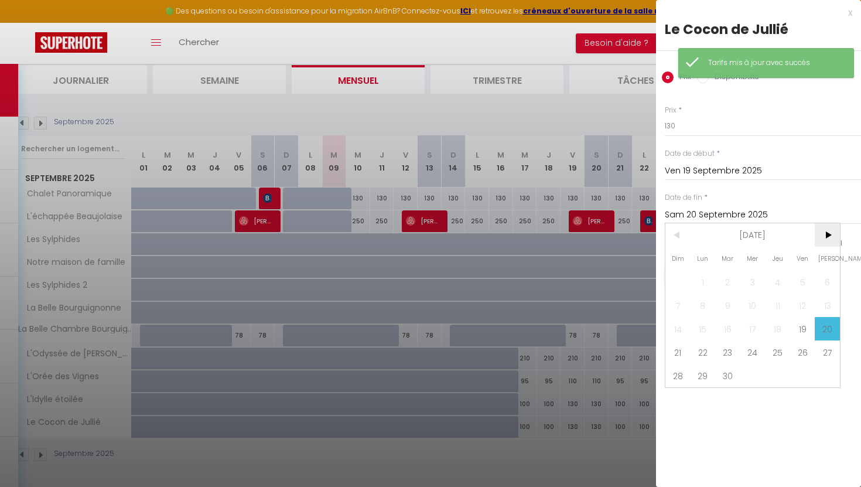
click at [824, 231] on span ">" at bounding box center [826, 234] width 25 height 23
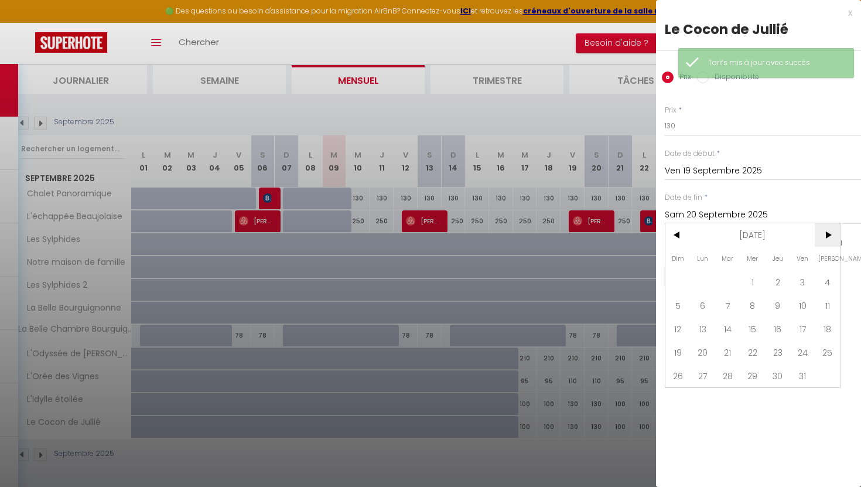
click at [824, 231] on span ">" at bounding box center [826, 234] width 25 height 23
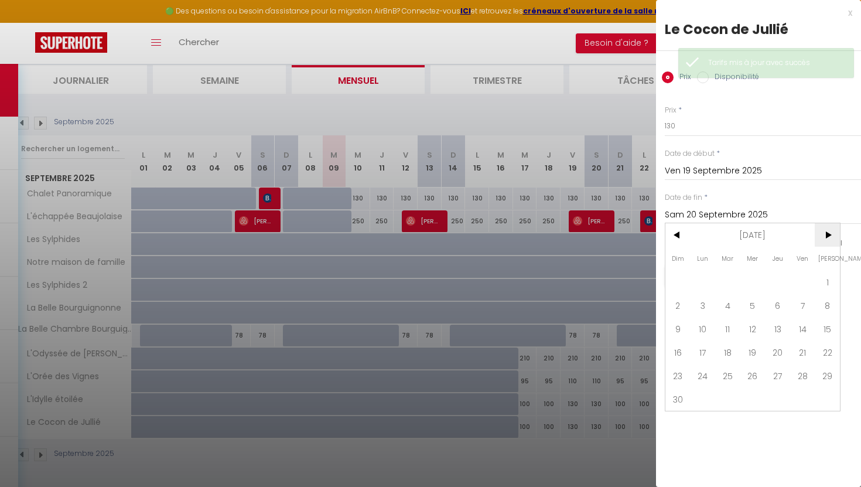
click at [824, 231] on span ">" at bounding box center [826, 234] width 25 height 23
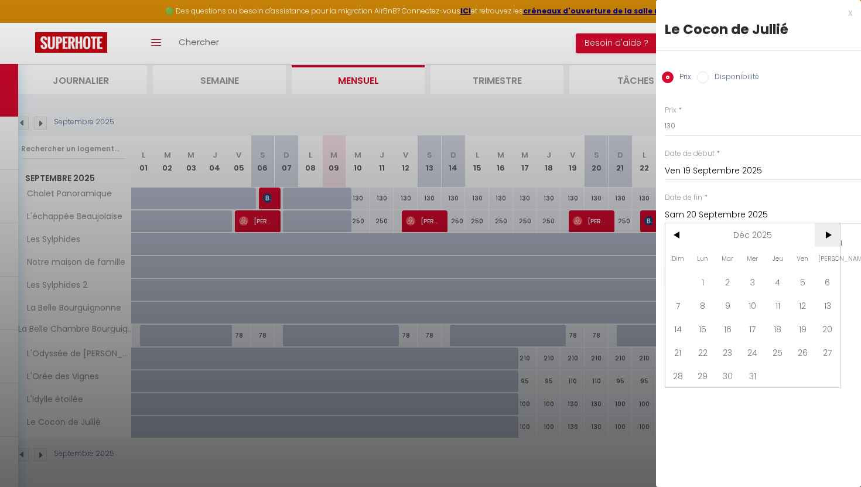
click at [824, 231] on span ">" at bounding box center [826, 234] width 25 height 23
click at [706, 300] on span "5" at bounding box center [702, 304] width 25 height 23
type input "Lun 05 Janvier 2026"
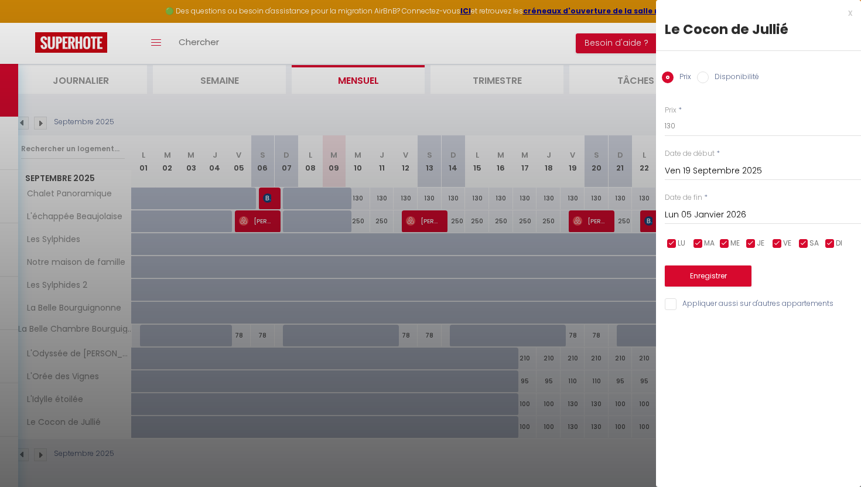
click at [673, 241] on input "checkbox" at bounding box center [672, 244] width 12 height 12
checkbox input "false"
click at [694, 241] on input "checkbox" at bounding box center [698, 244] width 12 height 12
checkbox input "false"
click at [730, 244] on input "checkbox" at bounding box center [724, 244] width 12 height 12
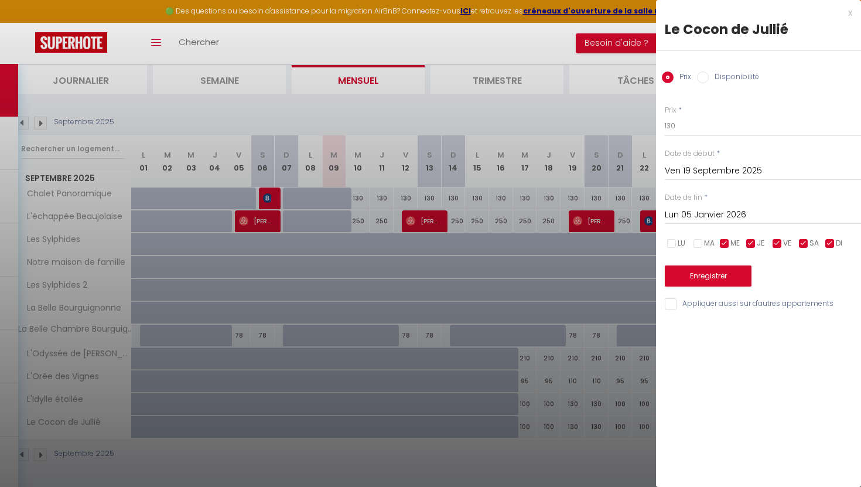
checkbox input "false"
click at [752, 244] on input "checkbox" at bounding box center [751, 244] width 12 height 12
checkbox input "false"
click at [831, 246] on input "checkbox" at bounding box center [830, 244] width 12 height 12
checkbox input "false"
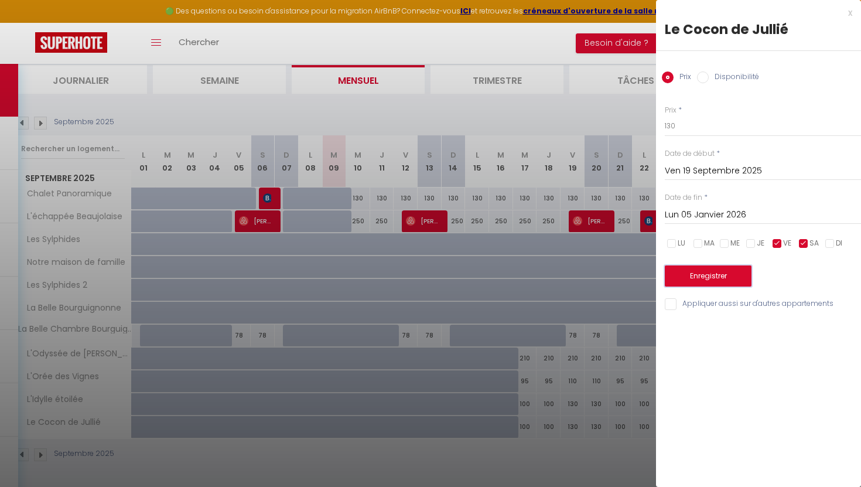
click at [716, 272] on button "Enregistrer" at bounding box center [708, 275] width 87 height 21
